Goal: Information Seeking & Learning: Check status

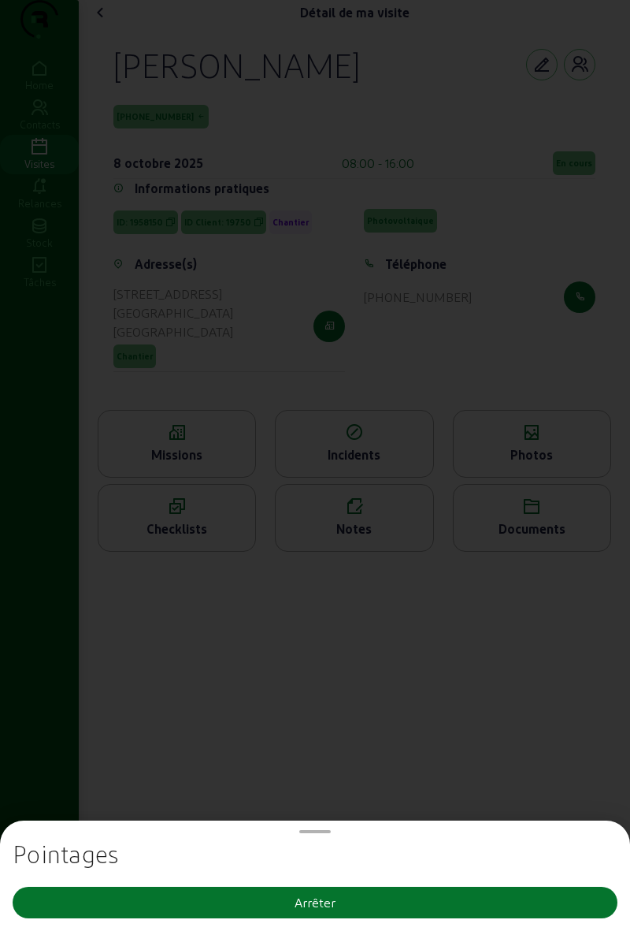
click at [420, 904] on button "Arrêter" at bounding box center [315, 903] width 605 height 32
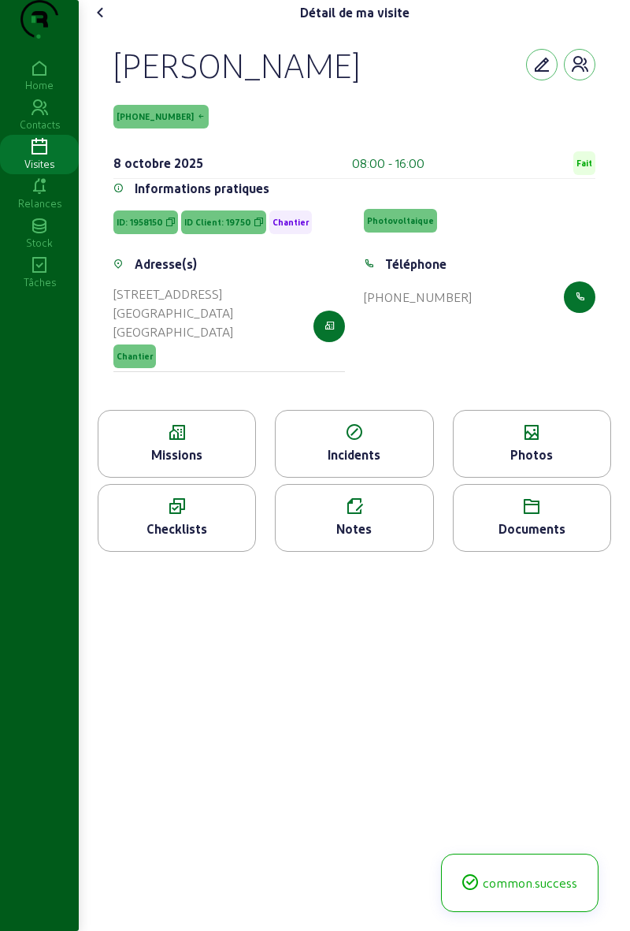
click at [102, 22] on icon at bounding box center [100, 12] width 19 height 19
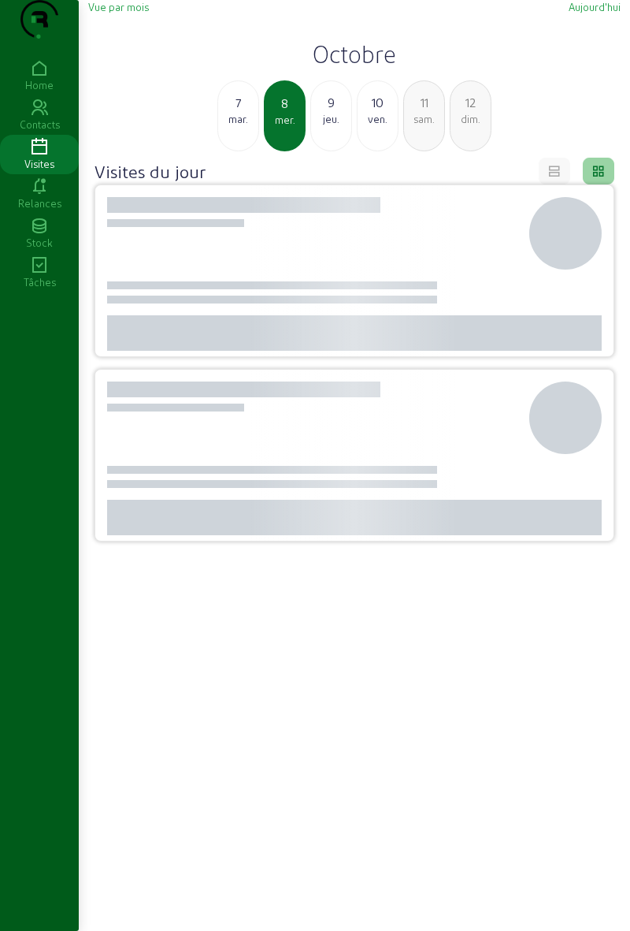
click at [336, 126] on div "jeu." at bounding box center [331, 119] width 40 height 14
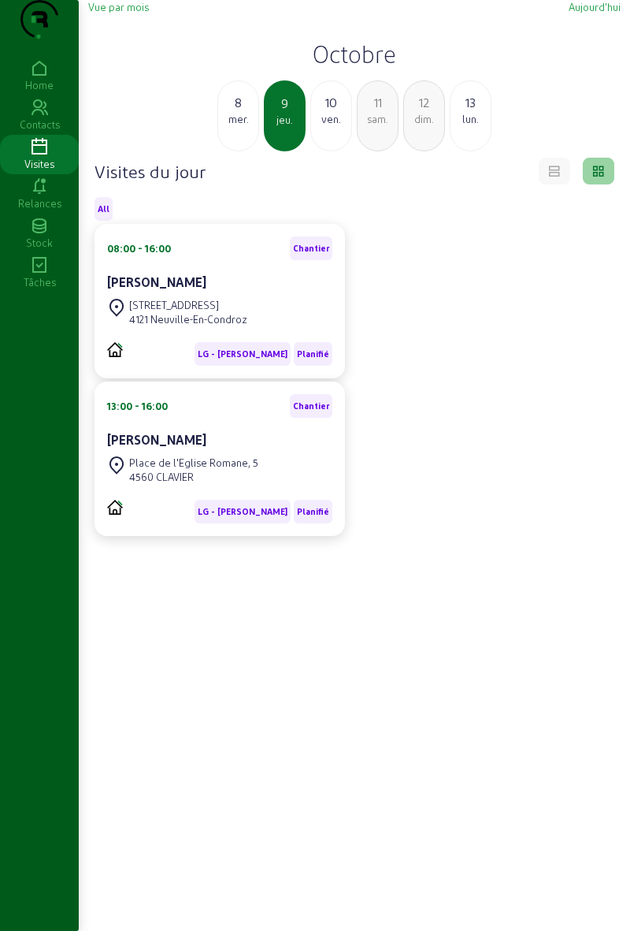
click at [265, 292] on div "[PERSON_NAME]" at bounding box center [219, 282] width 225 height 19
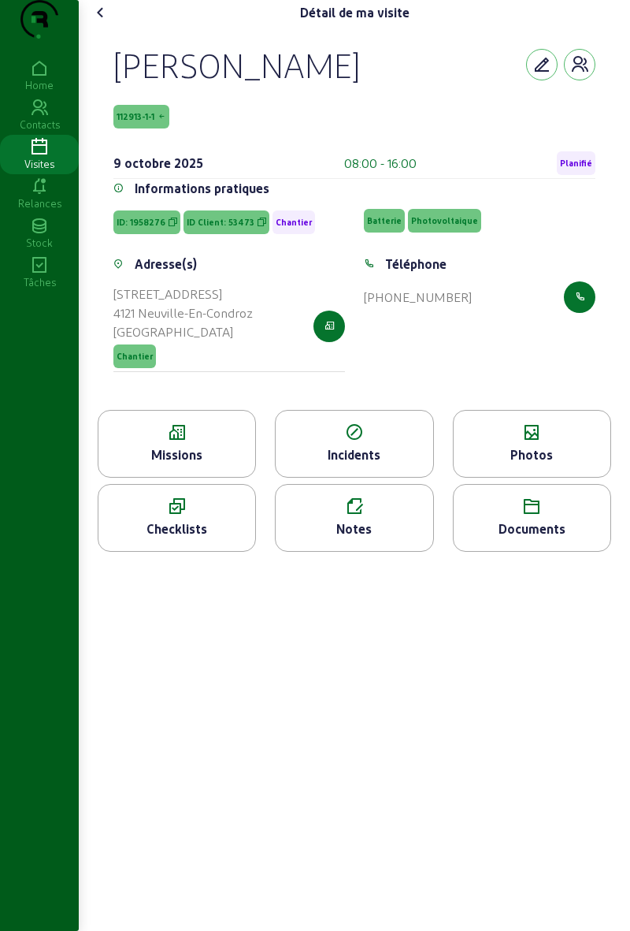
click at [196, 464] on div "Missions" at bounding box center [177, 454] width 157 height 19
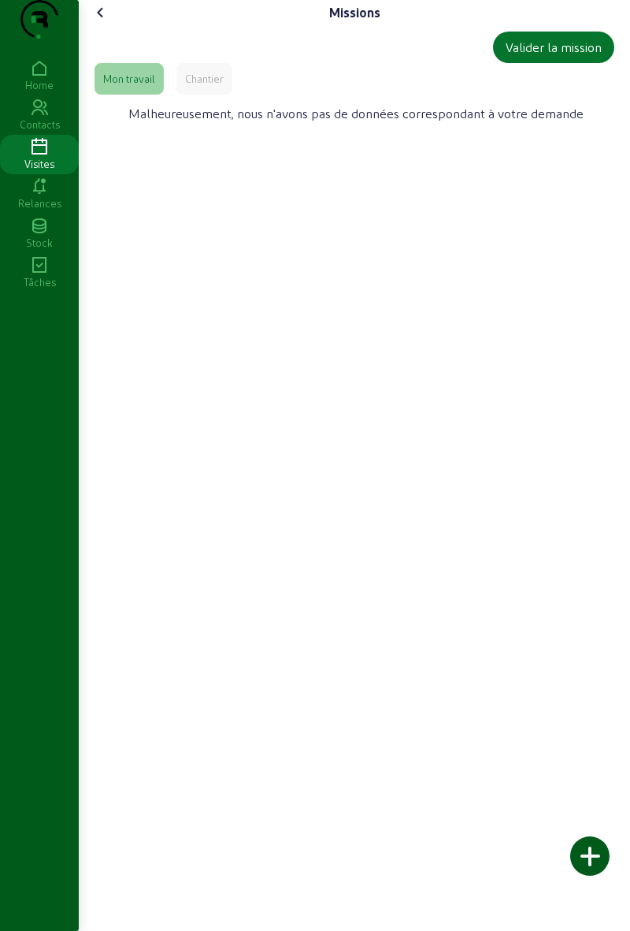
click at [206, 86] on div "Chantier" at bounding box center [204, 79] width 39 height 14
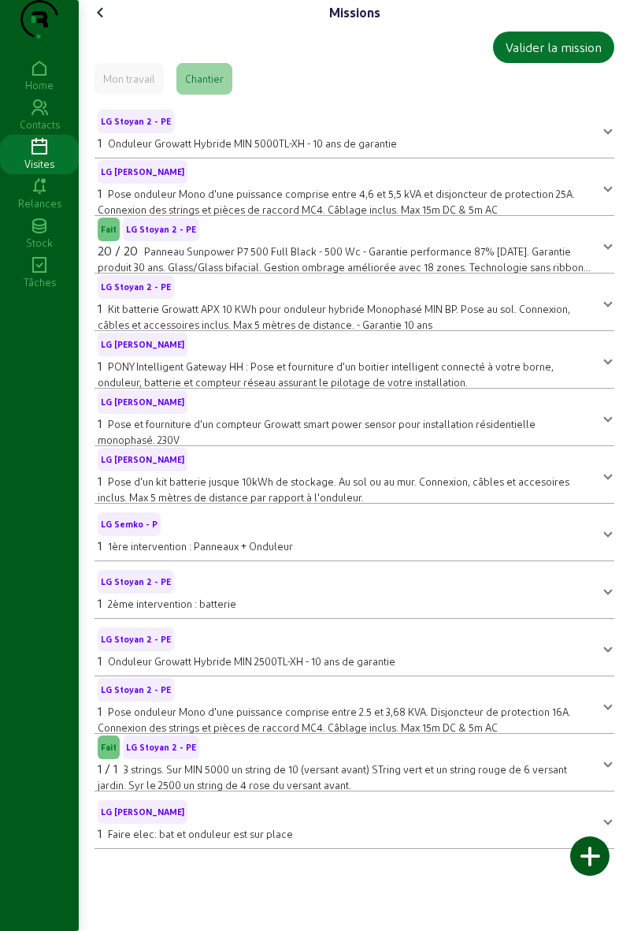
click at [106, 22] on icon at bounding box center [100, 12] width 19 height 19
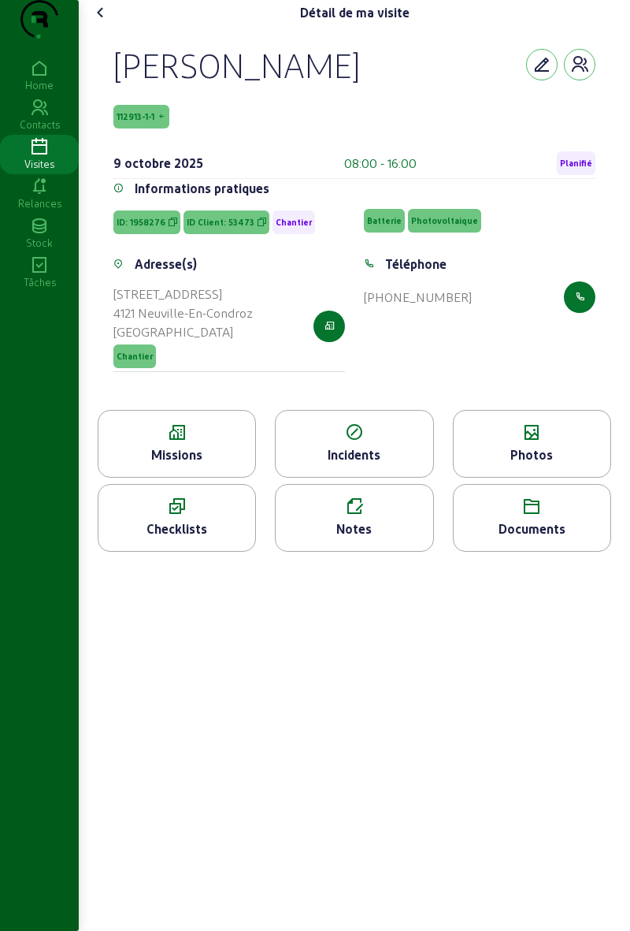
click at [578, 74] on icon "button" at bounding box center [580, 64] width 19 height 19
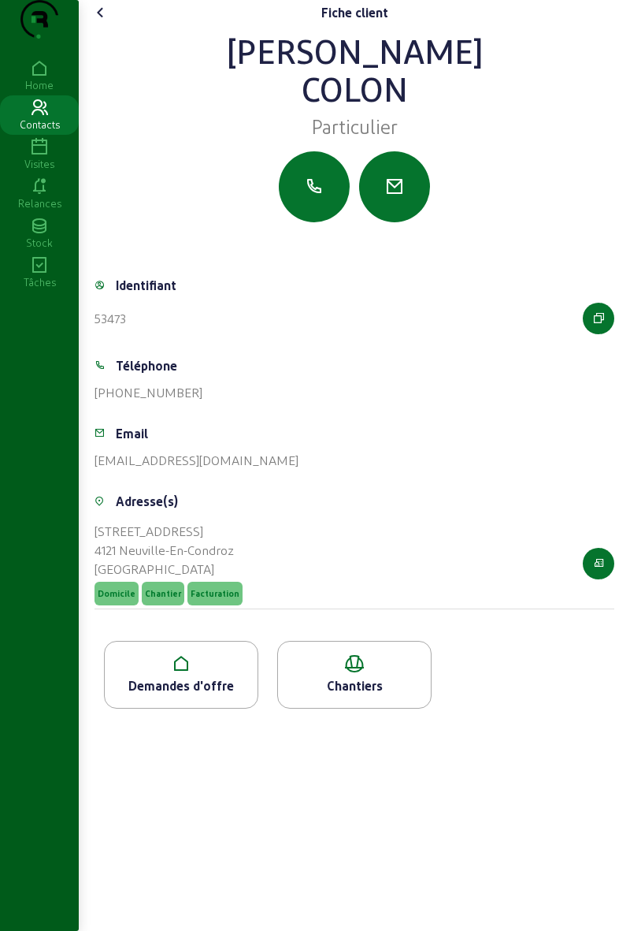
click at [388, 695] on div "Chantiers" at bounding box center [354, 685] width 153 height 19
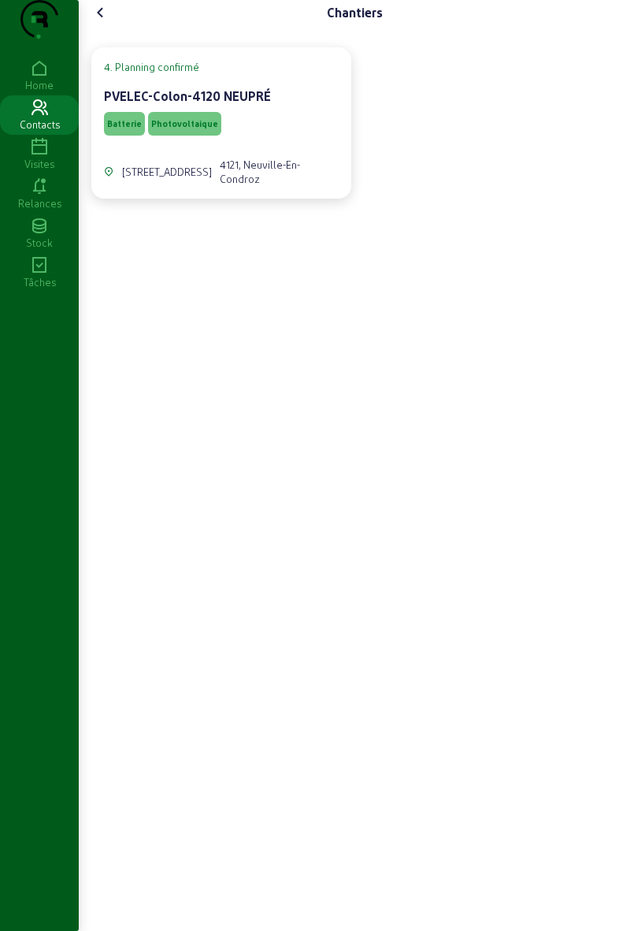
click at [258, 103] on cam-card-title "PVELEC-Colon-4120 NEUPRÉ" at bounding box center [187, 95] width 167 height 15
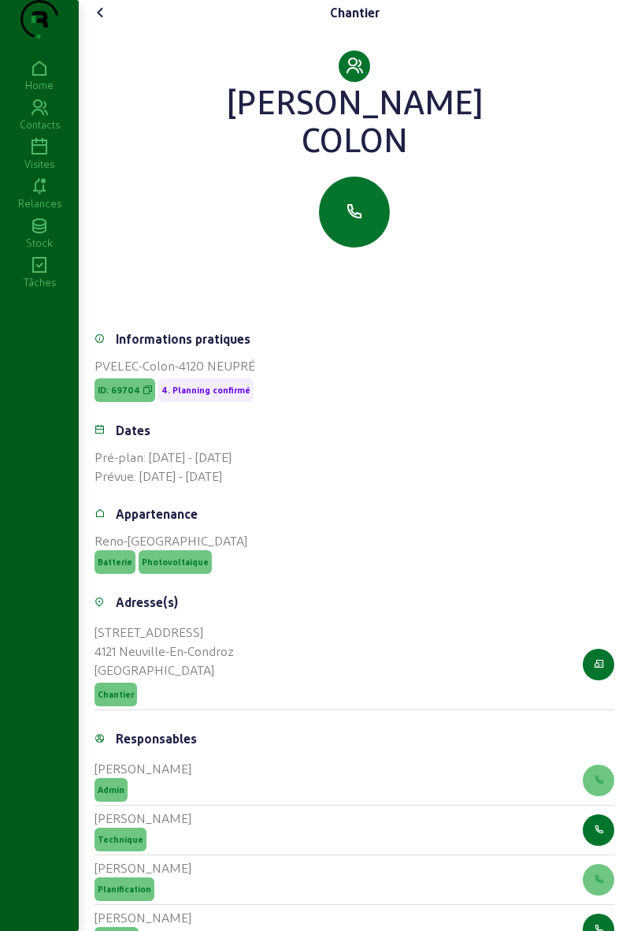
scroll to position [283, 0]
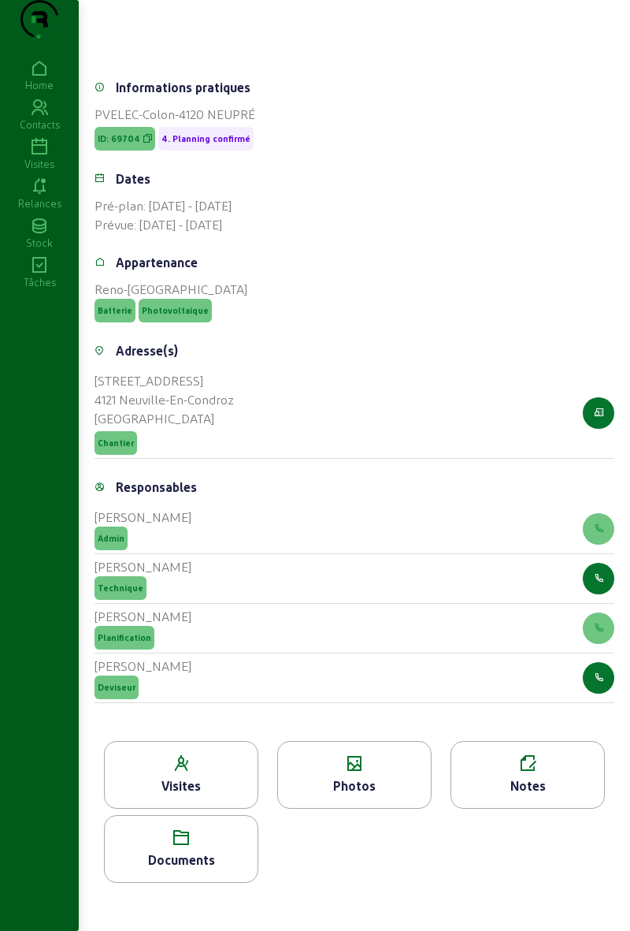
click at [180, 786] on div "Visites" at bounding box center [181, 785] width 153 height 19
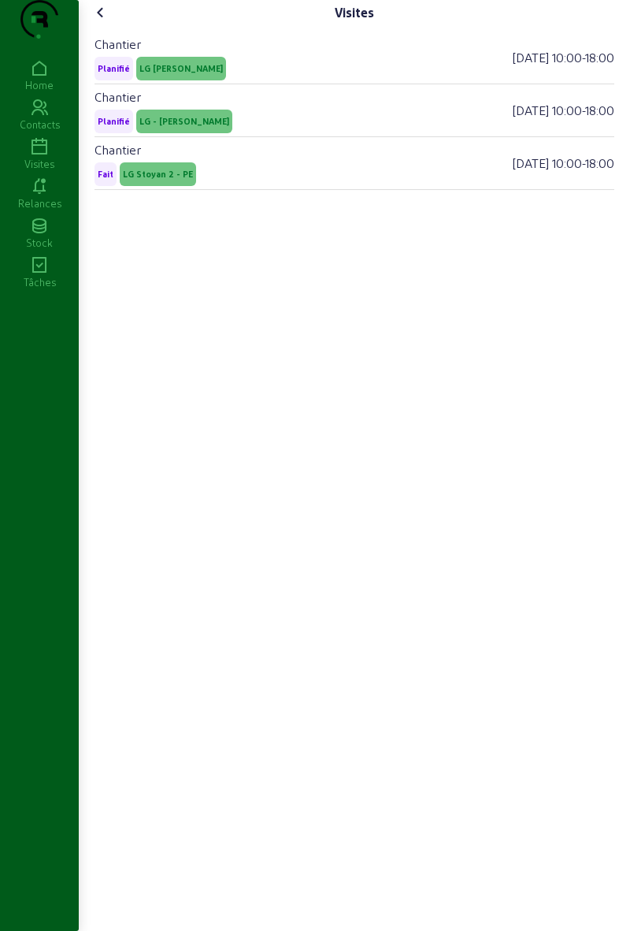
click at [91, 25] on cam-font-icon at bounding box center [100, 12] width 25 height 25
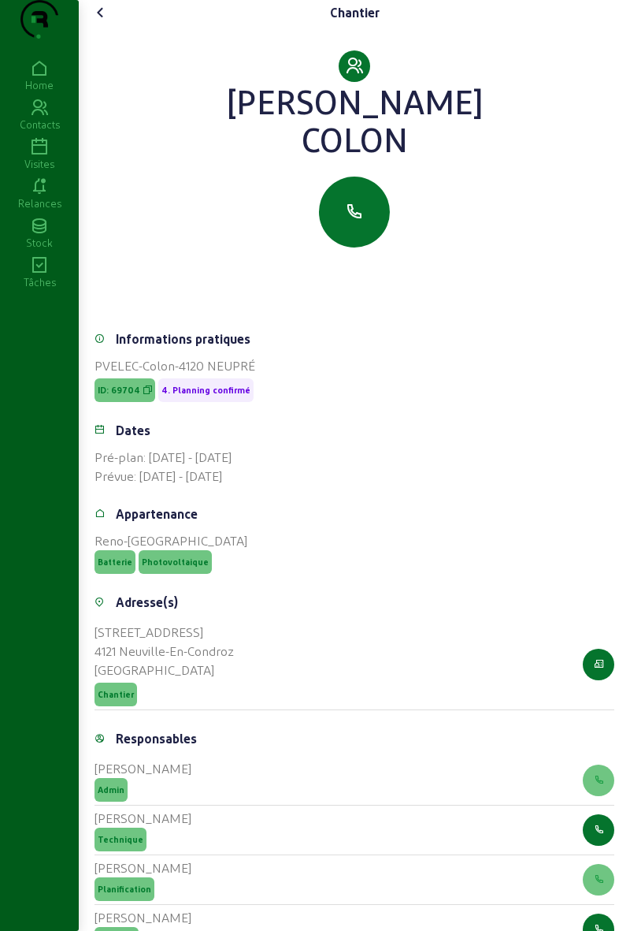
click at [110, 22] on icon at bounding box center [100, 12] width 19 height 19
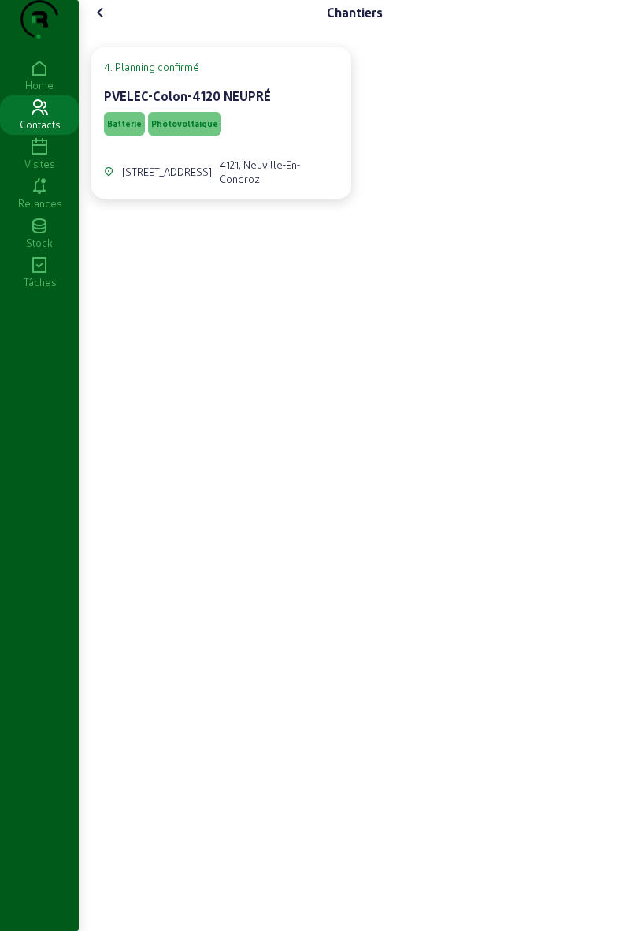
click at [102, 61] on div "4. Planning confirmé PVELEC-Colon-4120 NEUPRÉ Batterie Photovoltaique [STREET_A…" at bounding box center [354, 110] width 533 height 183
click at [95, 22] on icon at bounding box center [100, 12] width 19 height 19
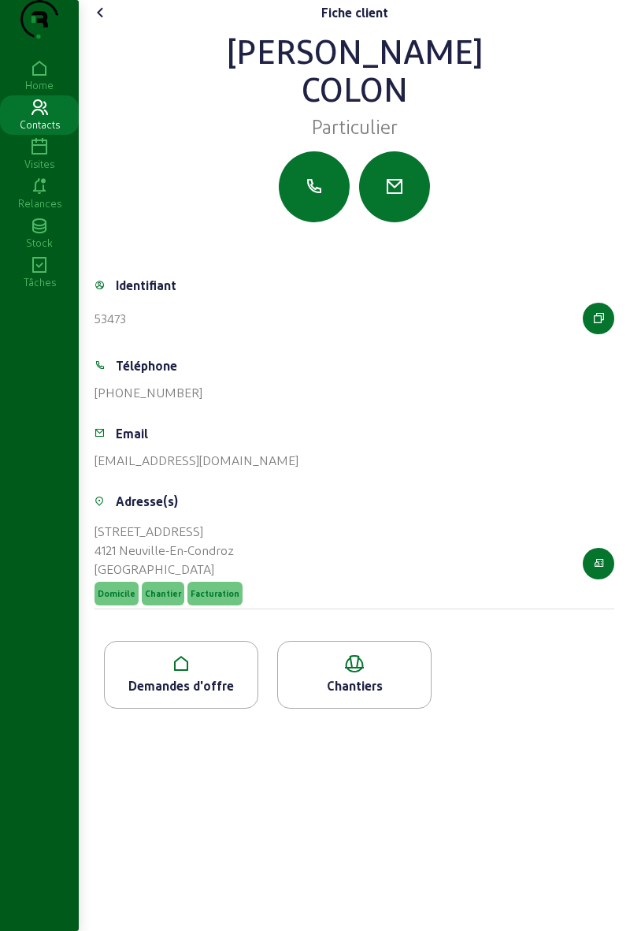
click at [100, 22] on icon at bounding box center [100, 12] width 19 height 19
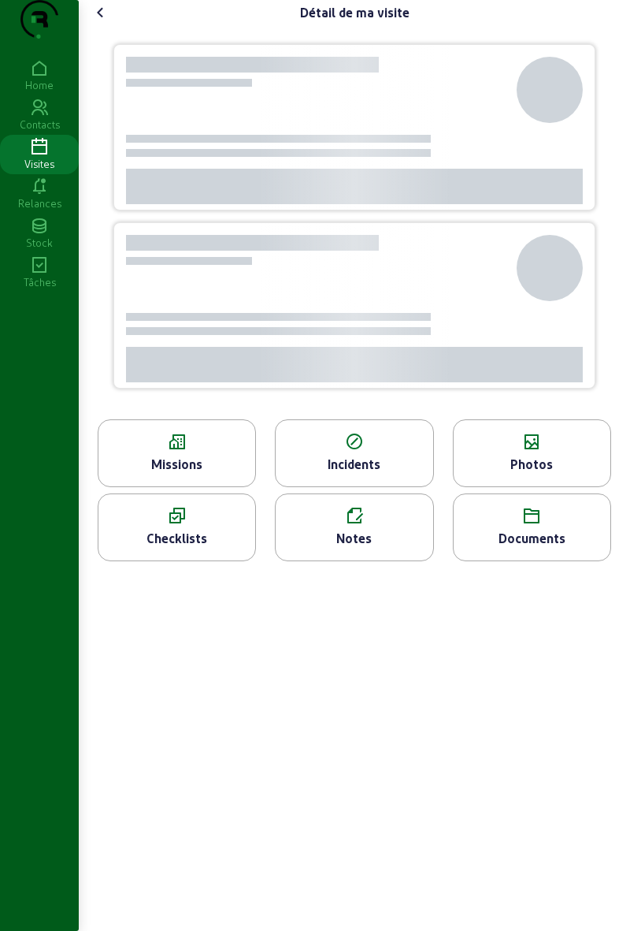
click at [113, 25] on cam-font-icon at bounding box center [100, 12] width 25 height 25
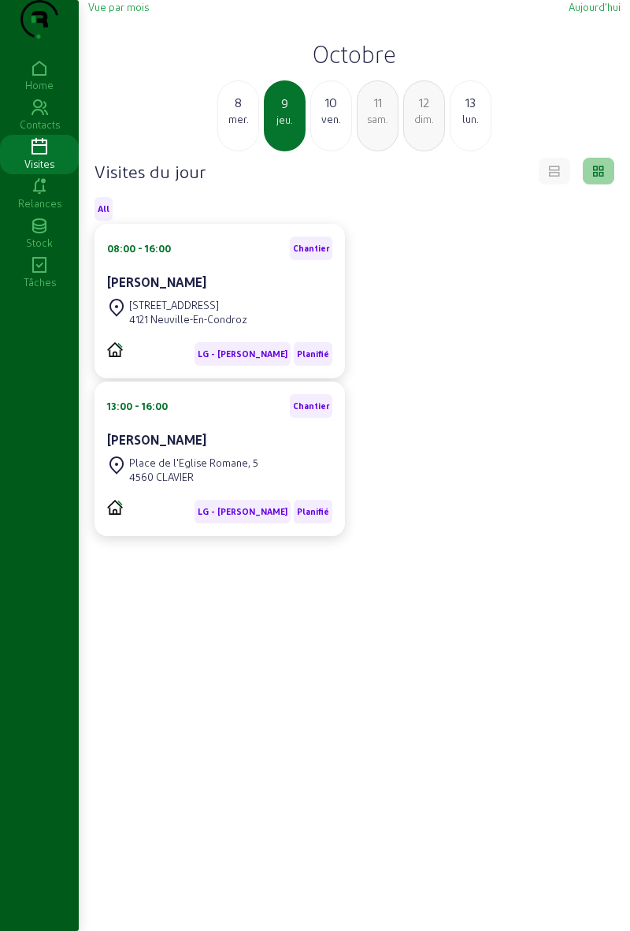
click at [234, 470] on div "Place de l'Eglise Romane, 5" at bounding box center [193, 462] width 129 height 14
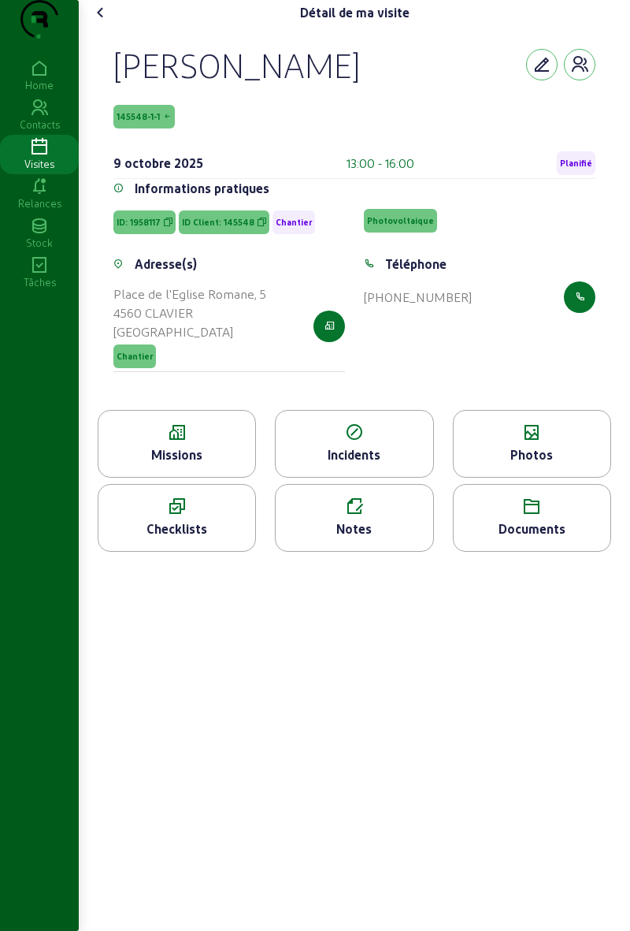
click at [197, 442] on icon at bounding box center [177, 432] width 157 height 19
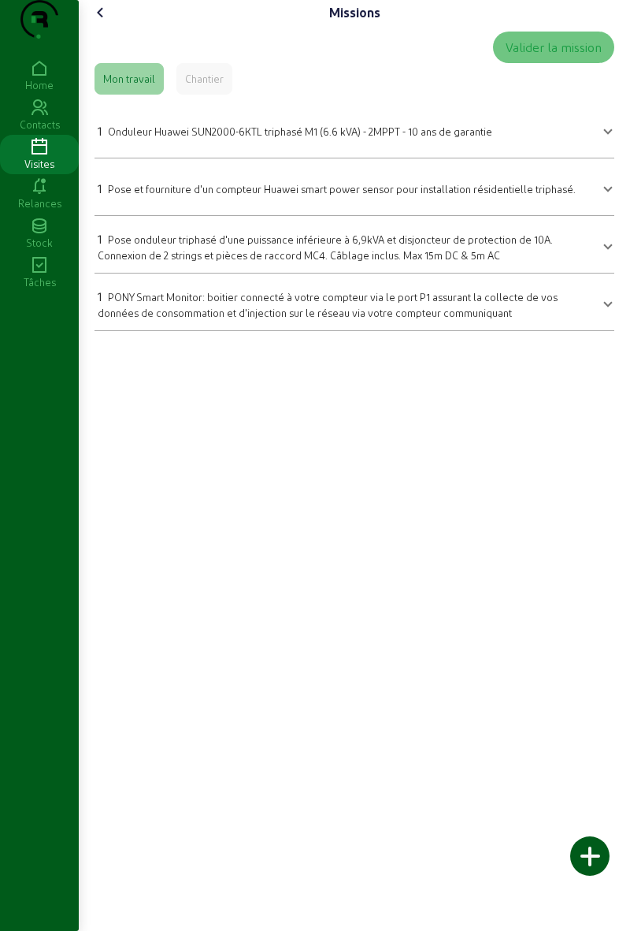
click at [125, 25] on div "Missions Valider la mission Mon travail Chantier 1 Onduleur Huawei SUN2000-6KTL…" at bounding box center [355, 172] width 552 height 344
click at [105, 22] on icon at bounding box center [100, 12] width 19 height 19
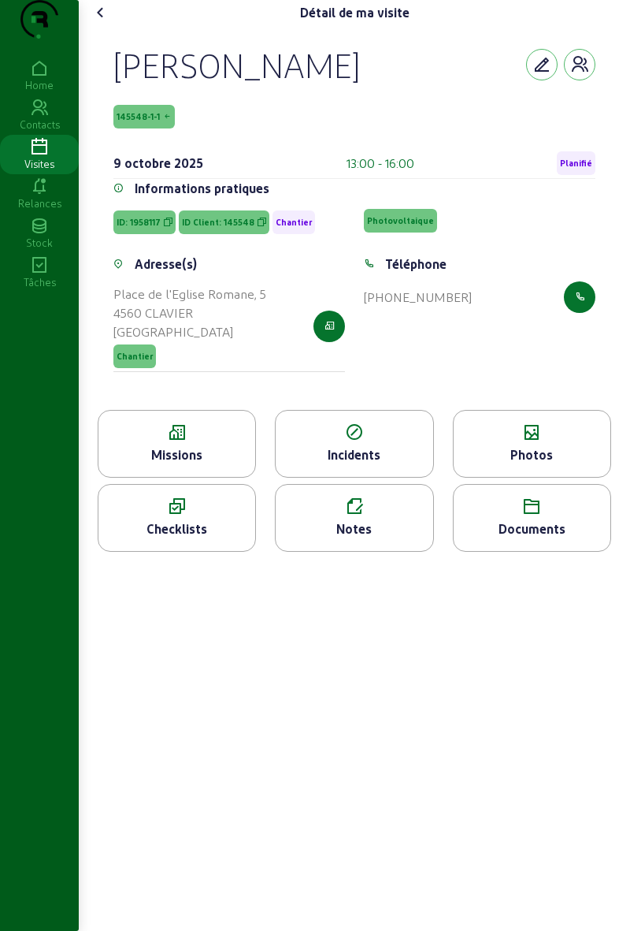
click at [113, 25] on cam-font-icon at bounding box center [100, 12] width 25 height 25
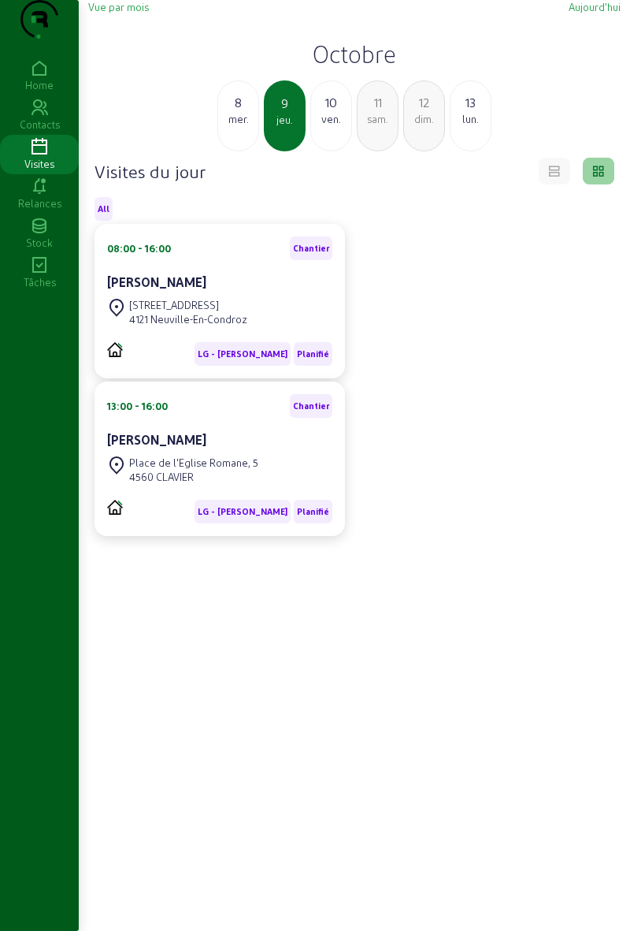
click at [237, 292] on div "[PERSON_NAME]" at bounding box center [219, 282] width 225 height 19
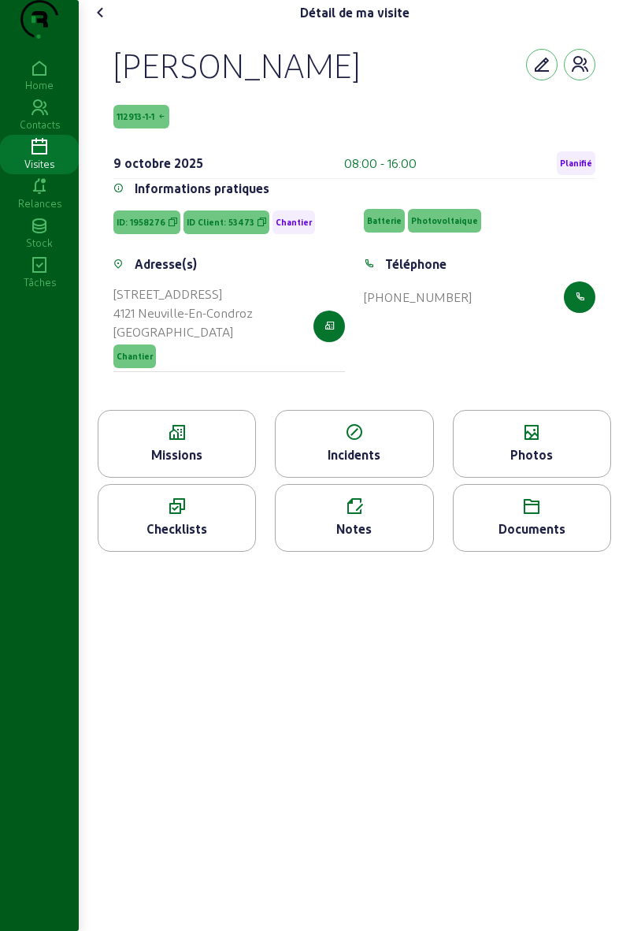
click at [561, 442] on icon at bounding box center [532, 432] width 157 height 19
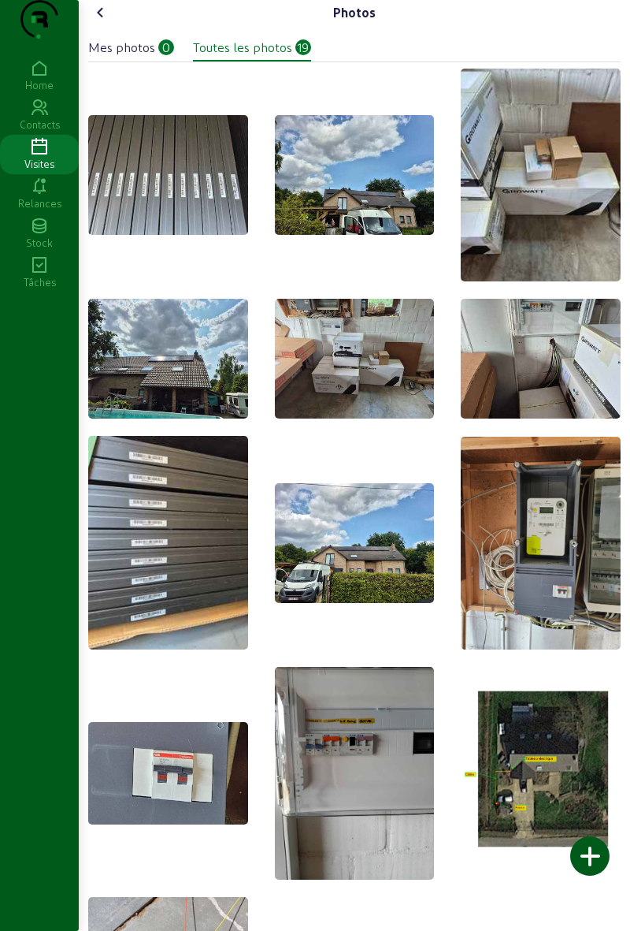
click at [392, 745] on img at bounding box center [355, 773] width 160 height 213
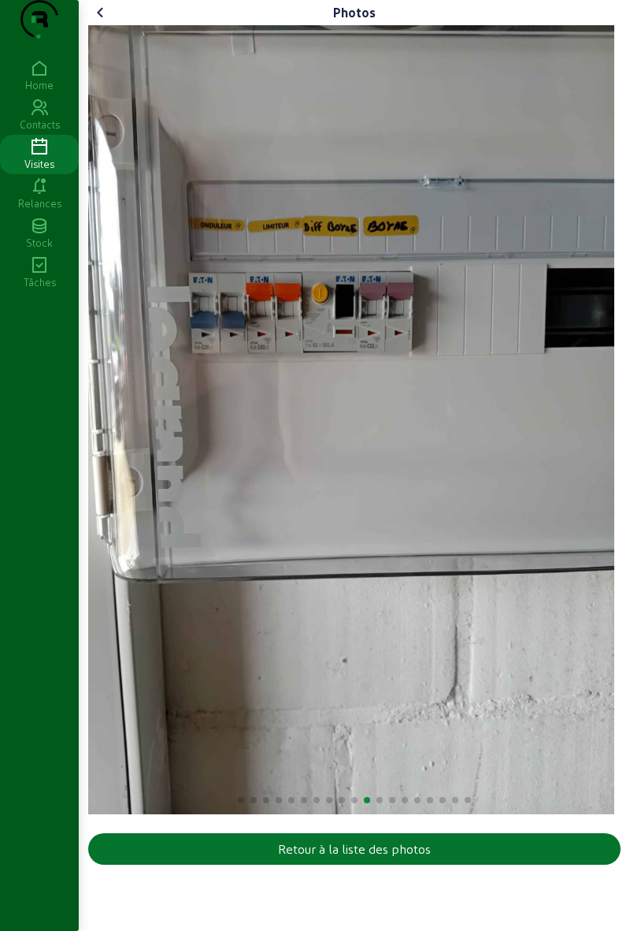
click at [103, 22] on icon at bounding box center [100, 12] width 19 height 19
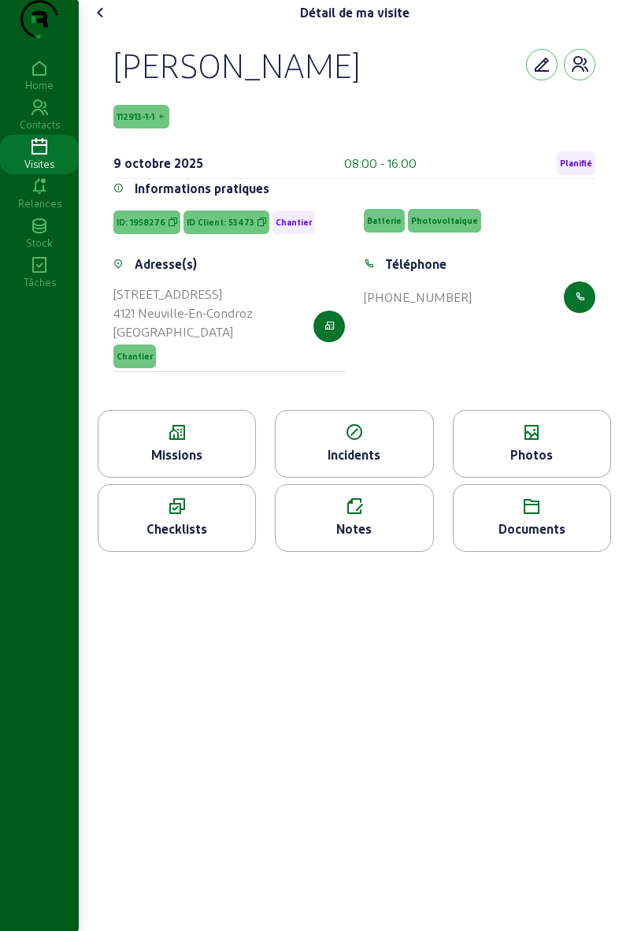
click at [132, 25] on div "Détail de ma visite" at bounding box center [354, 12] width 533 height 25
click at [103, 22] on icon at bounding box center [100, 12] width 19 height 19
click at [511, 464] on div "Photos" at bounding box center [532, 454] width 157 height 19
